Goal: Navigation & Orientation: Find specific page/section

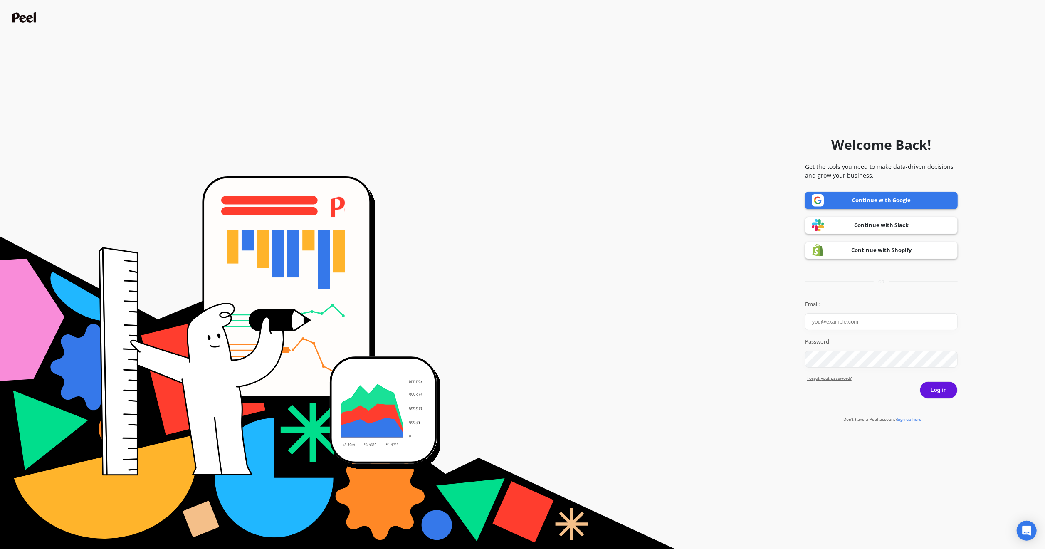
type input "[PERSON_NAME][EMAIL_ADDRESS][DOMAIN_NAME]"
click at [939, 388] on button "Log in" at bounding box center [939, 389] width 38 height 17
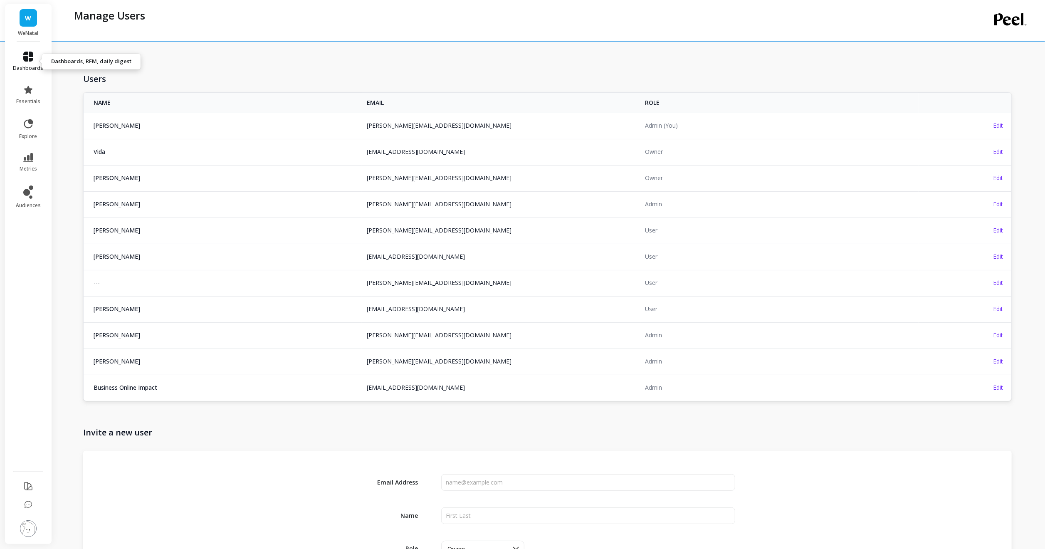
click at [30, 63] on link "dashboards" at bounding box center [28, 62] width 30 height 20
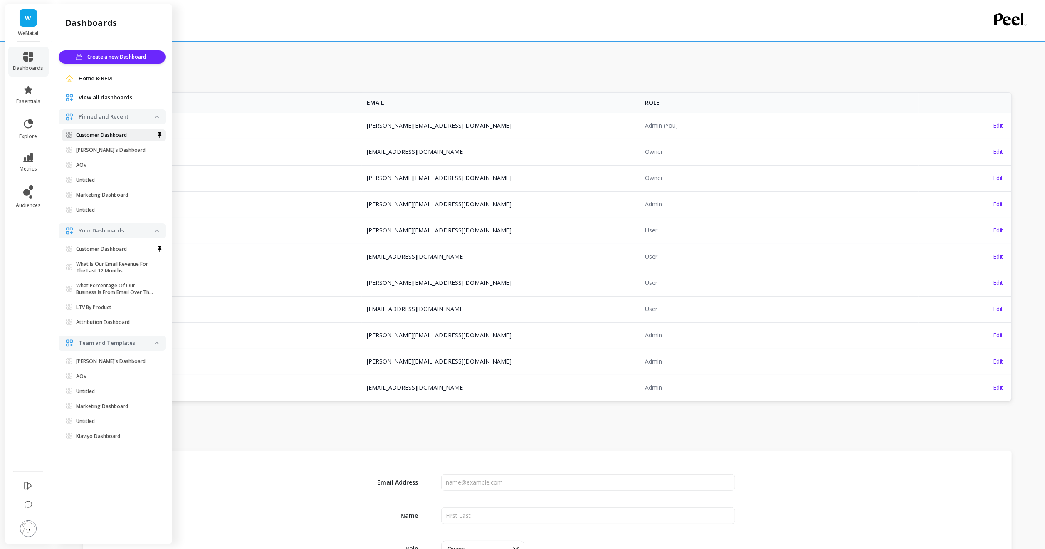
click at [102, 134] on p "Customer Dashboard" at bounding box center [101, 135] width 51 height 7
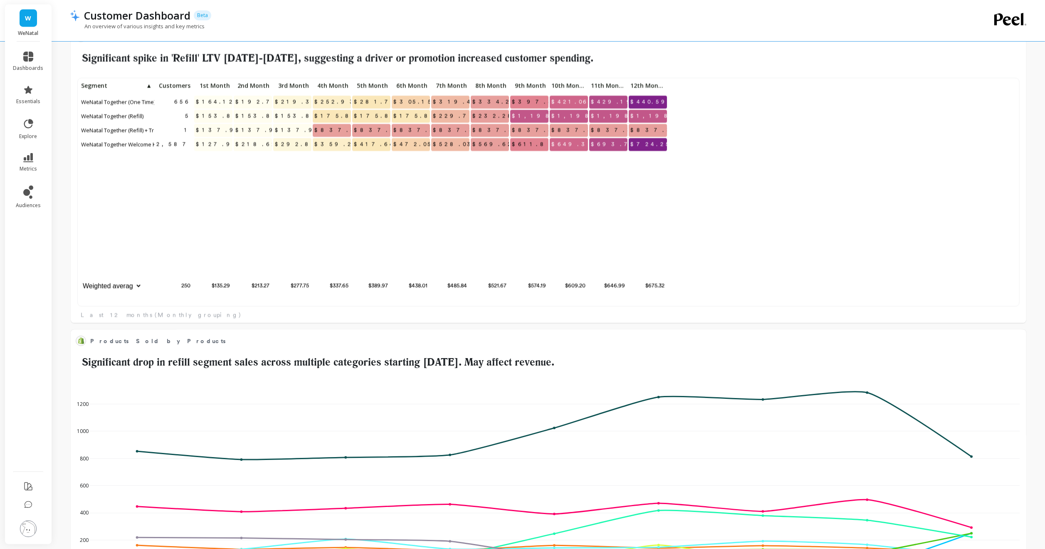
scroll to position [2014, 0]
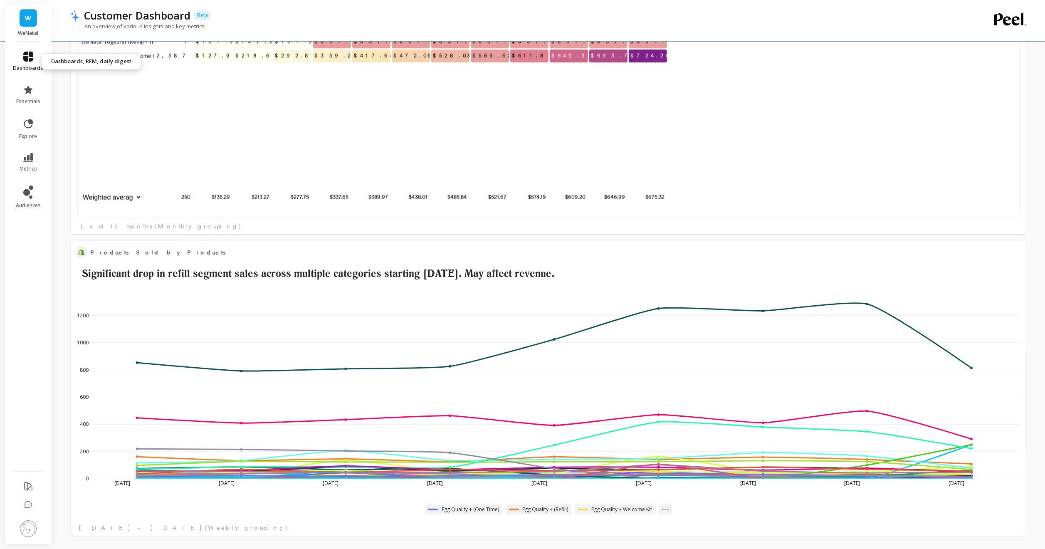
click at [20, 56] on link "dashboards" at bounding box center [28, 62] width 30 height 20
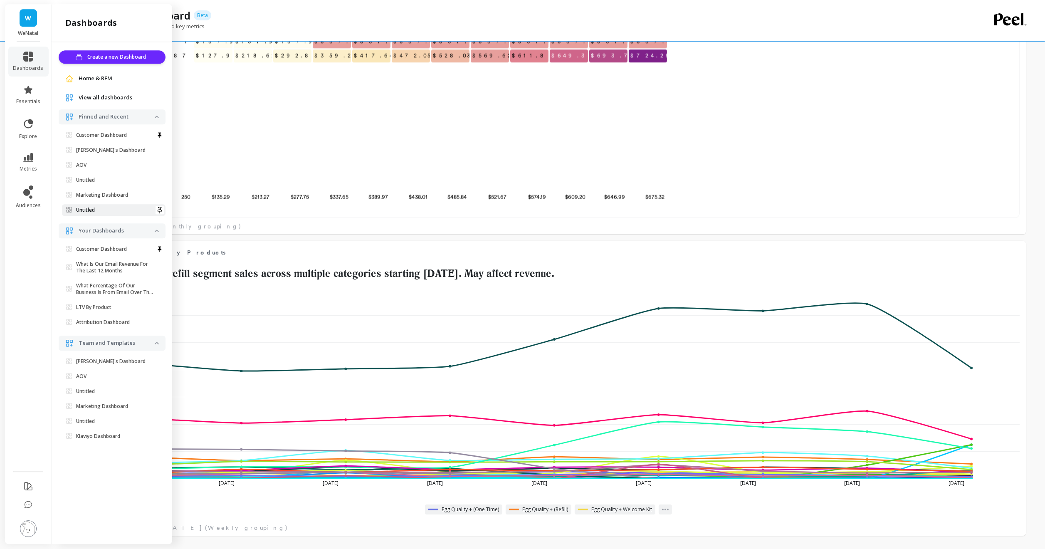
click at [97, 206] on link "Untitled" at bounding box center [114, 210] width 104 height 12
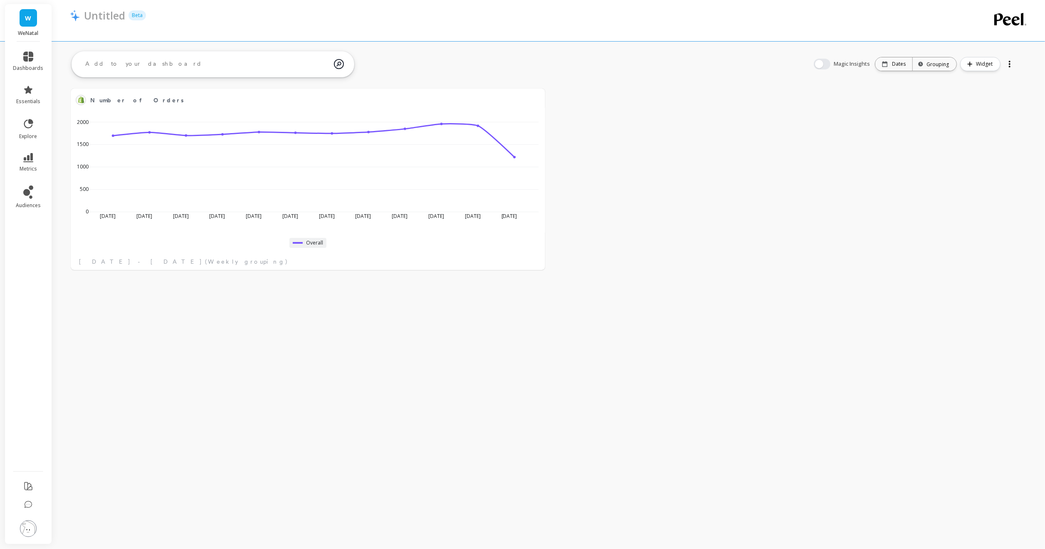
click at [27, 20] on span "W" at bounding box center [28, 18] width 6 height 10
drag, startPoint x: 299, startPoint y: 22, endPoint x: 291, endPoint y: 22, distance: 7.5
click at [298, 22] on div at bounding box center [515, 26] width 890 height 8
click at [25, 56] on icon at bounding box center [28, 57] width 10 height 10
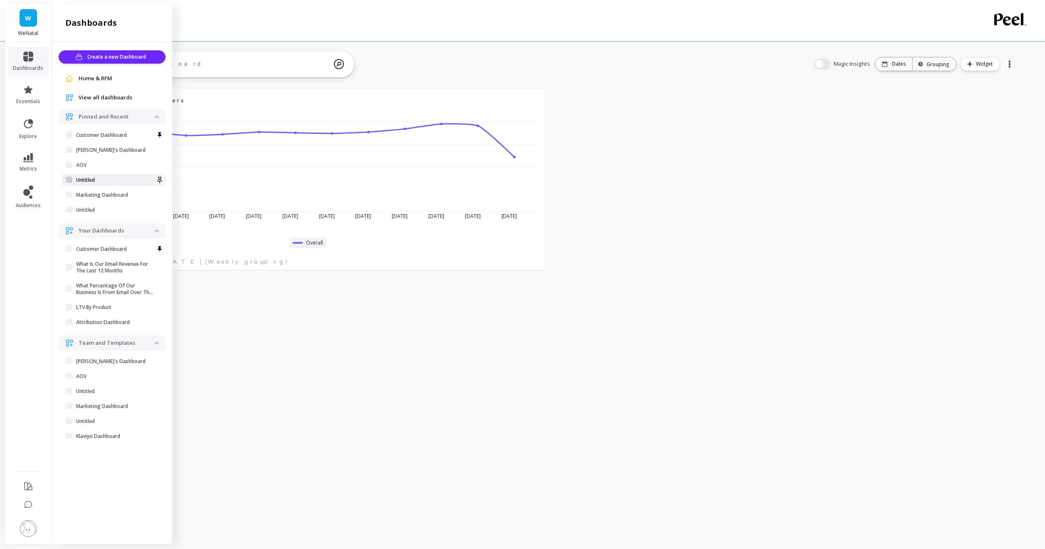
click at [99, 178] on span "Untitled" at bounding box center [110, 180] width 89 height 7
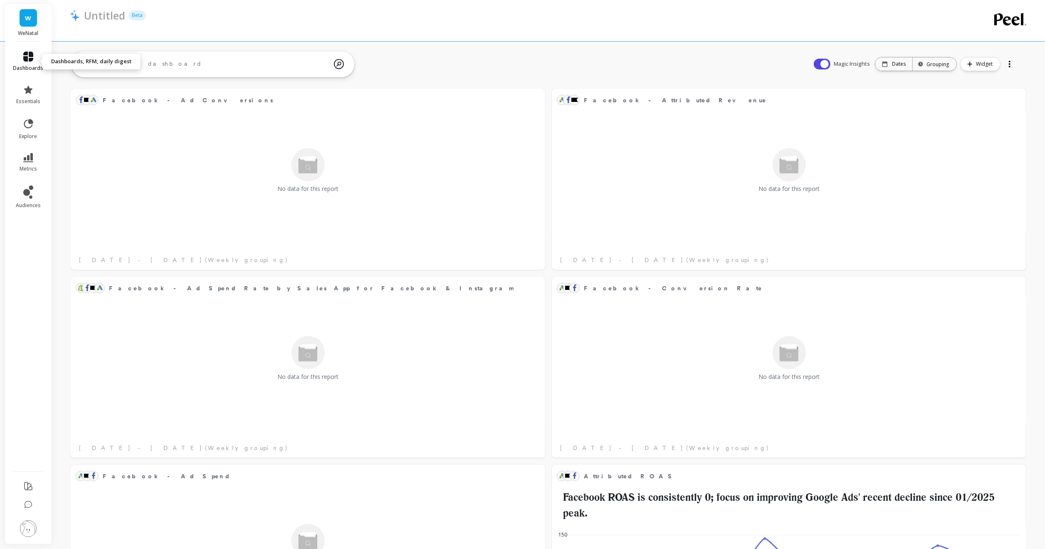
click at [26, 54] on icon at bounding box center [28, 57] width 10 height 10
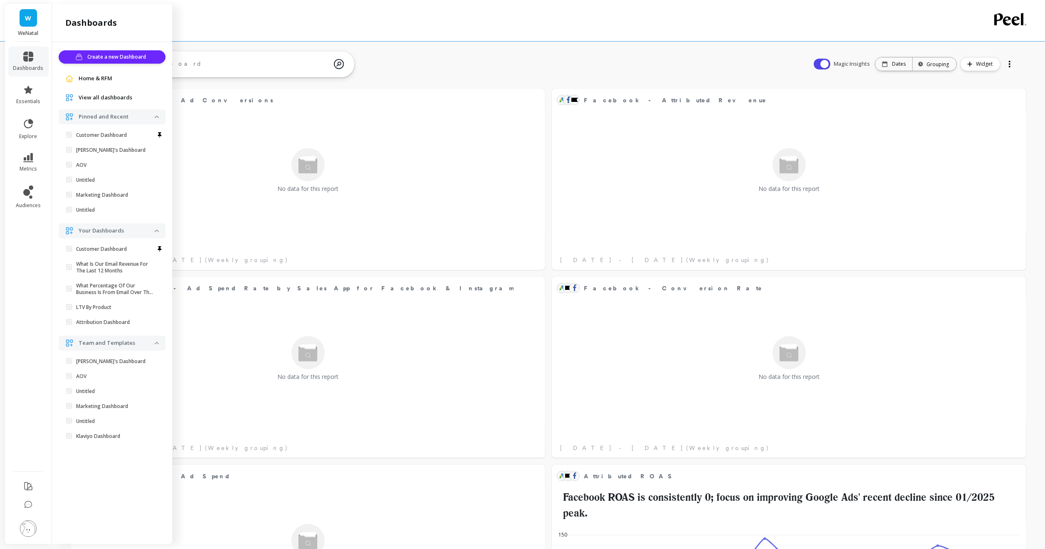
scroll to position [2, 0]
click at [82, 99] on span "View all dashboards" at bounding box center [106, 98] width 54 height 8
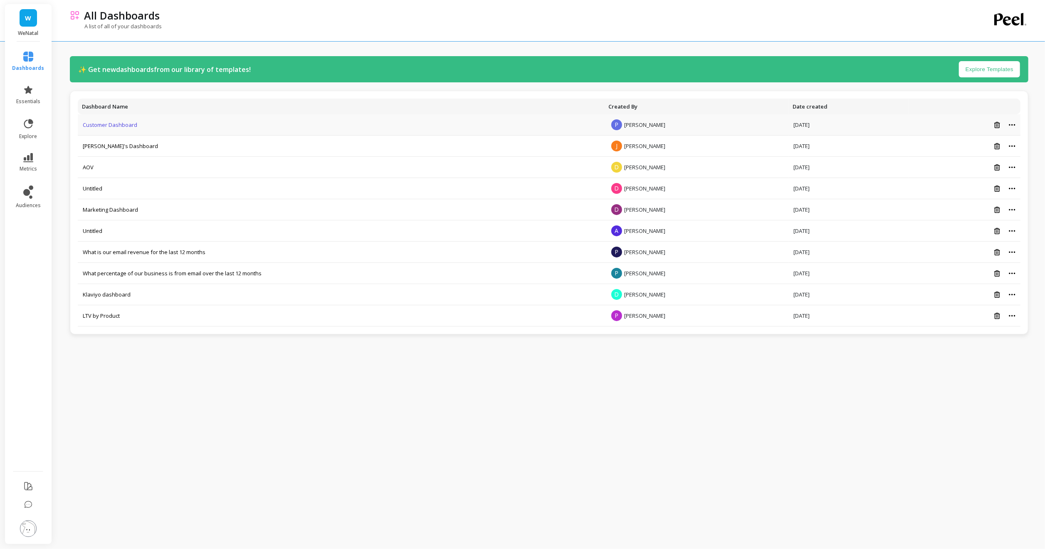
click at [96, 124] on link "Customer Dashboard" at bounding box center [110, 124] width 54 height 7
